Goal: Navigation & Orientation: Go to known website

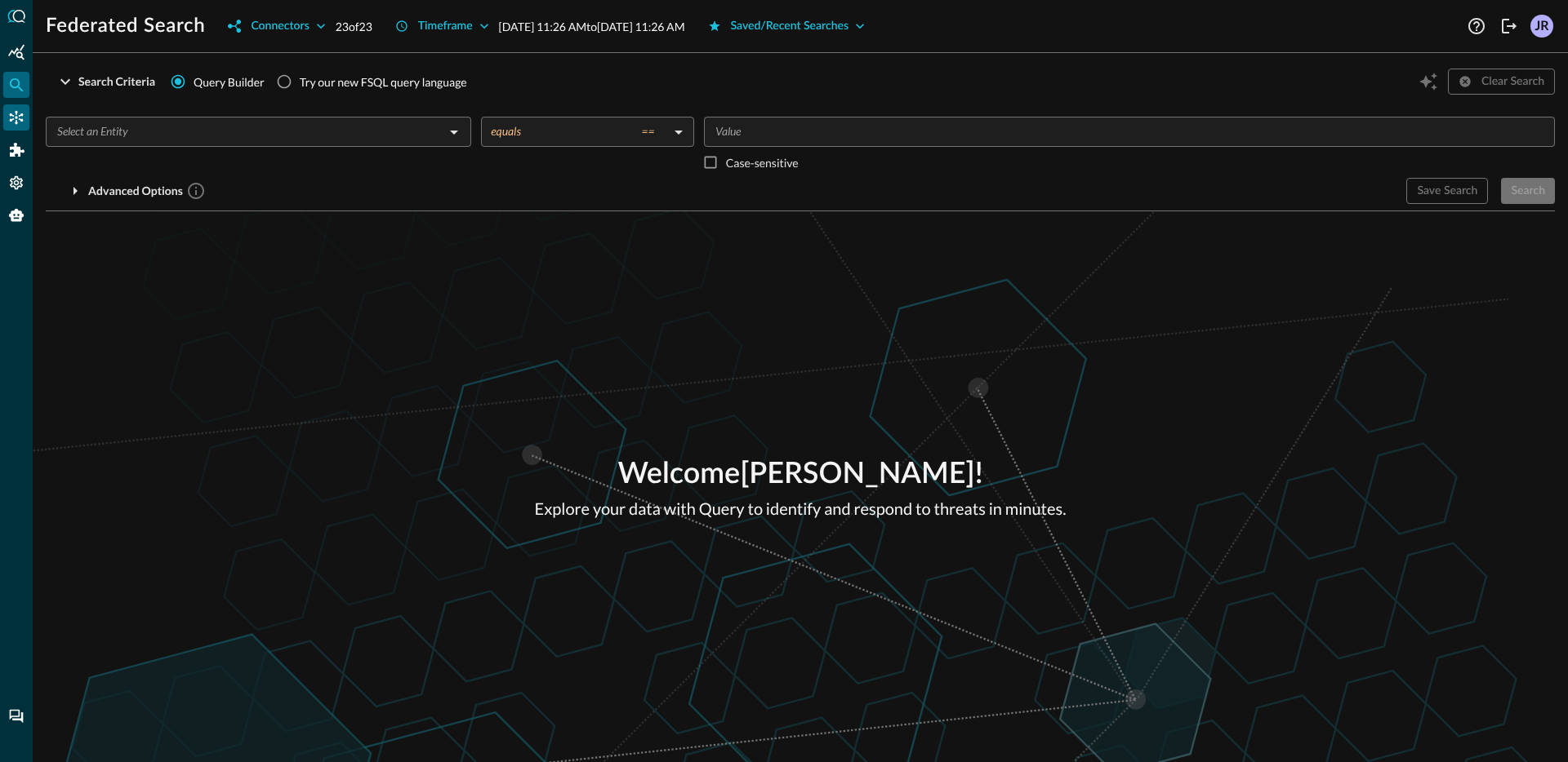
click at [17, 113] on icon "Connectors" at bounding box center [17, 118] width 17 height 17
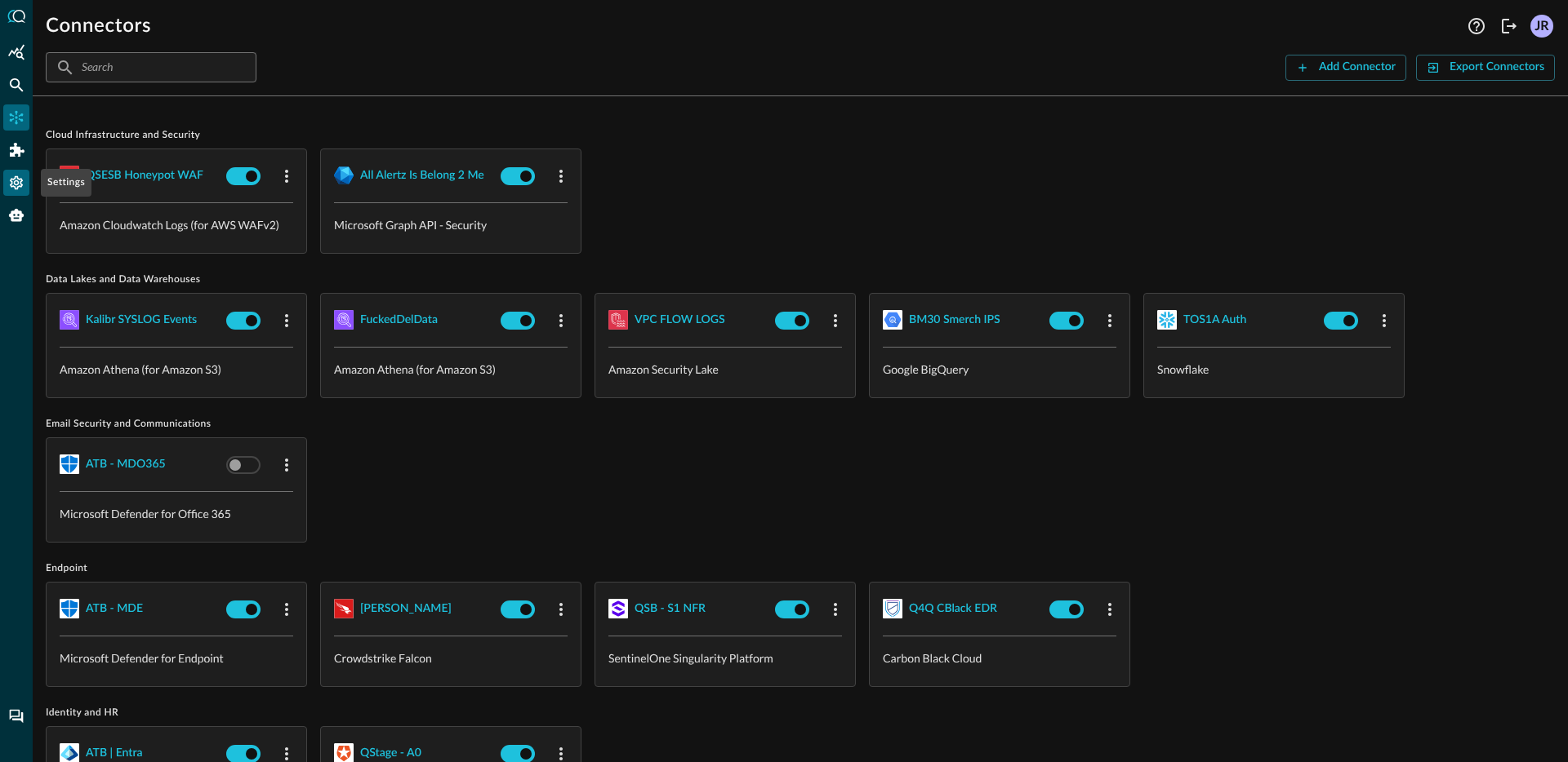
click at [17, 187] on icon "Settings" at bounding box center [17, 183] width 13 height 14
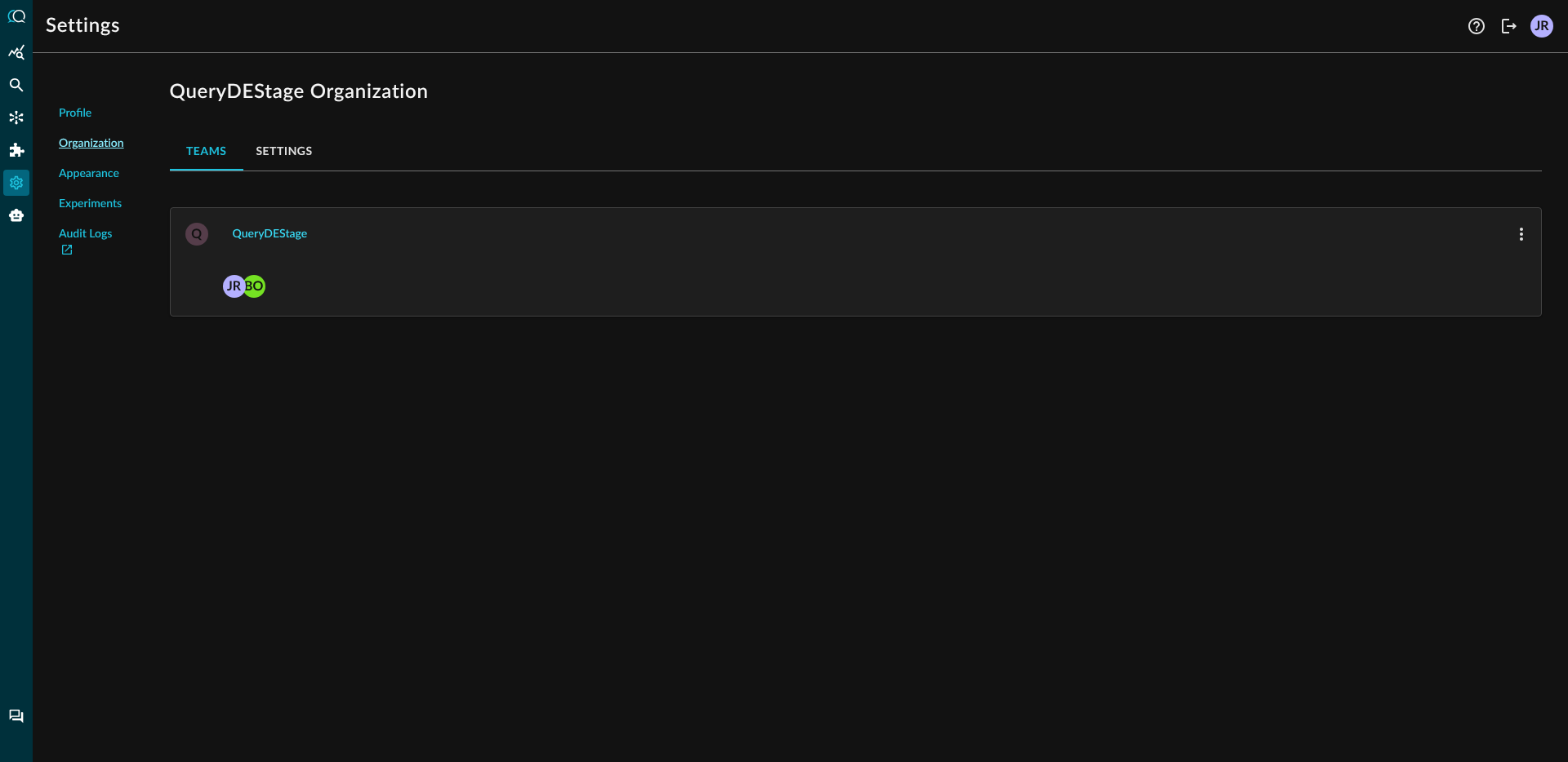
click at [289, 238] on div "QueryDEStage" at bounding box center [270, 234] width 75 height 21
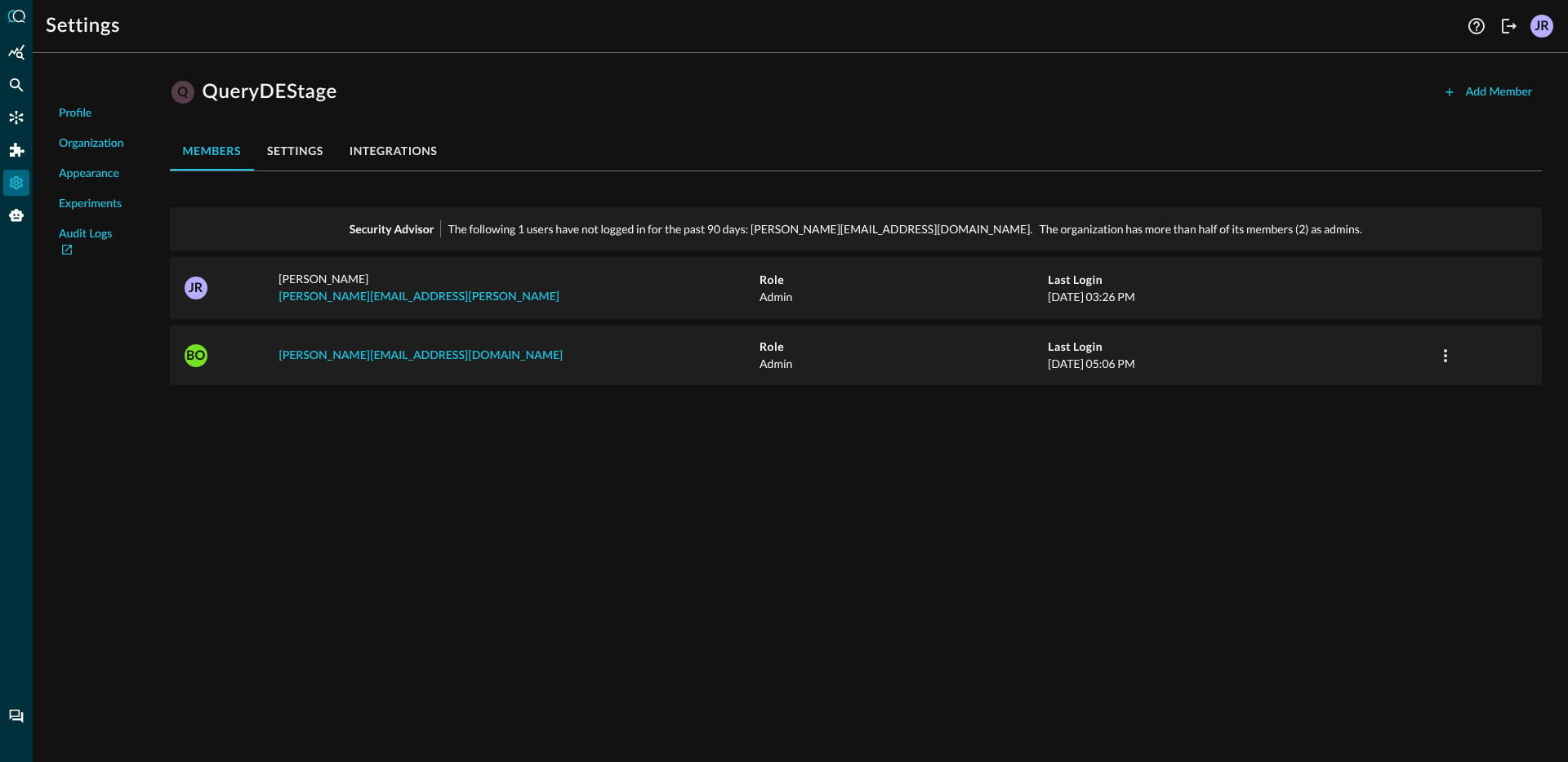
click at [1507, 39] on div "Settings Help Logout JR Profile Organization Appearance Experiments Audit Logs …" at bounding box center [800, 381] width 1536 height 762
click at [1508, 33] on icon "Logout" at bounding box center [1509, 27] width 20 height 20
